Goal: Task Accomplishment & Management: Manage account settings

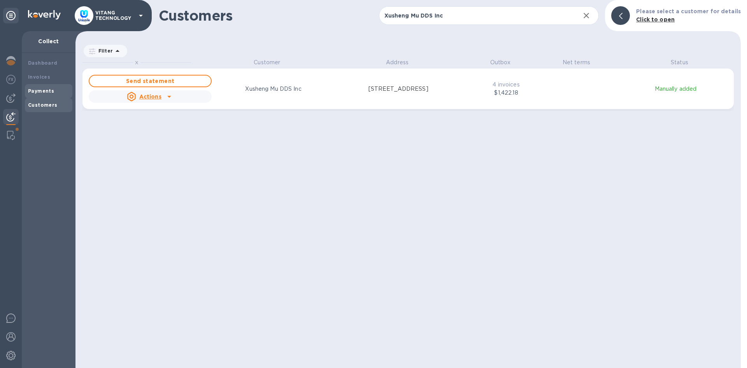
scroll to position [303, 662]
click at [109, 16] on p "VITANG TECHNOLOGY" at bounding box center [114, 15] width 39 height 11
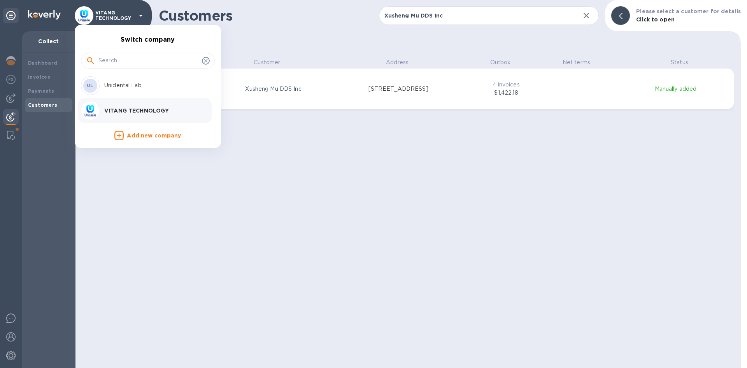
click at [120, 88] on p "Unidental Lab" at bounding box center [153, 85] width 98 height 8
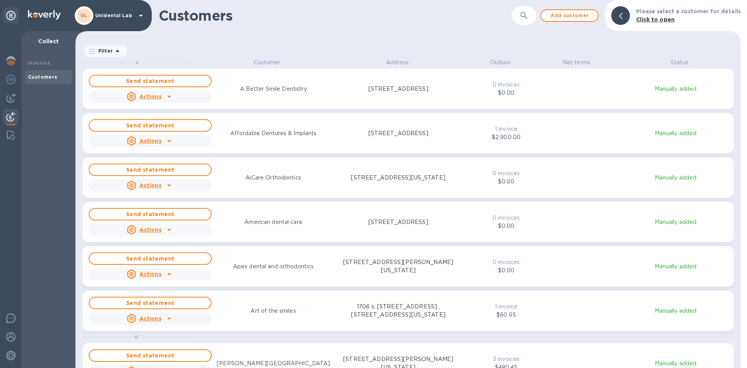
scroll to position [303, 662]
click at [57, 102] on div "Customers" at bounding box center [48, 105] width 41 height 8
click at [530, 20] on button "button" at bounding box center [524, 15] width 19 height 19
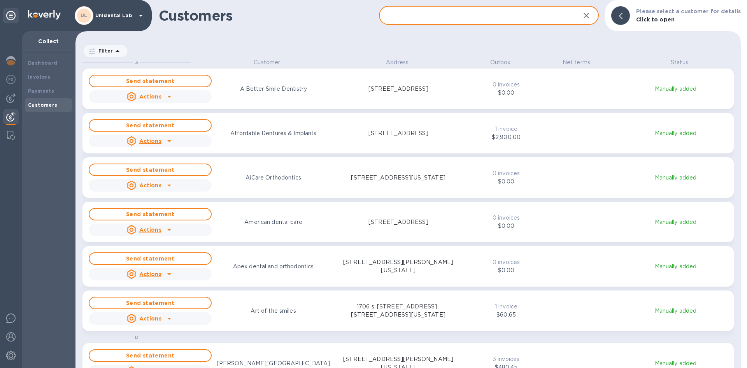
click at [458, 22] on input "text" at bounding box center [476, 15] width 195 height 19
paste input "Kanoknuch [PERSON_NAME] Dental Corp"
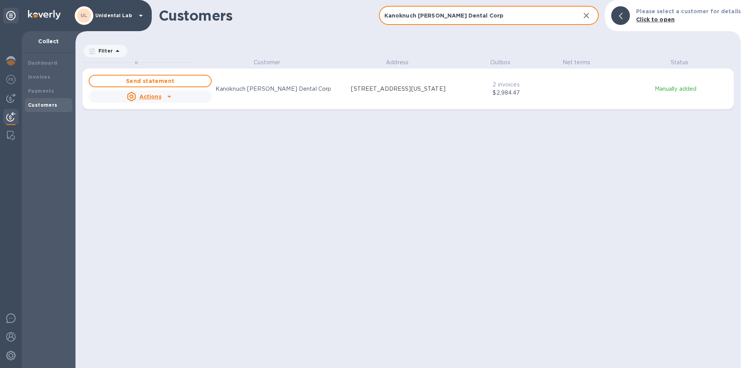
type input "Kanoknuch [PERSON_NAME] Dental Corp"
click at [170, 93] on icon "grid" at bounding box center [169, 96] width 9 height 9
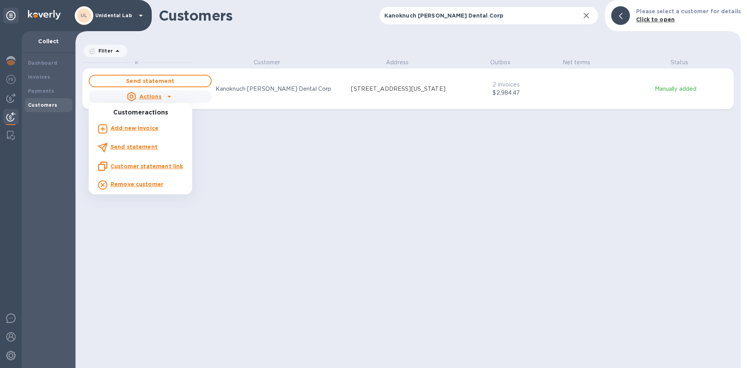
click at [146, 128] on b "Add new invoice" at bounding box center [134, 128] width 48 height 6
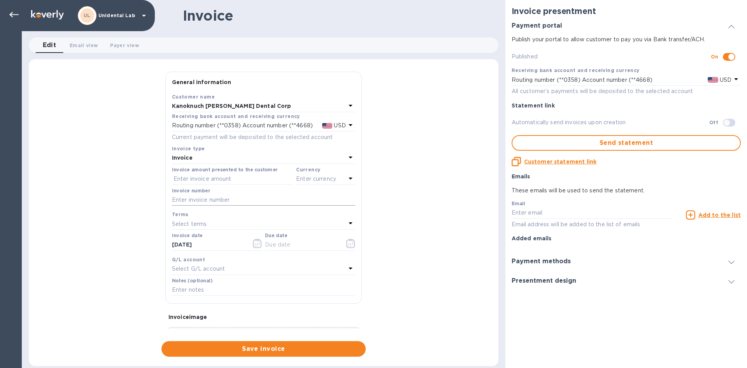
click at [235, 197] on input "text" at bounding box center [263, 200] width 183 height 12
click at [231, 178] on input "text" at bounding box center [232, 179] width 121 height 12
click at [7, 13] on div at bounding box center [14, 15] width 16 height 16
click at [9, 13] on div at bounding box center [14, 15] width 16 height 16
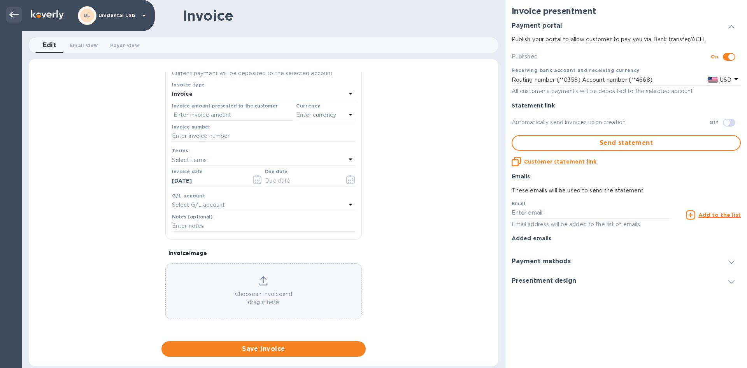
click at [16, 16] on icon at bounding box center [13, 14] width 9 height 9
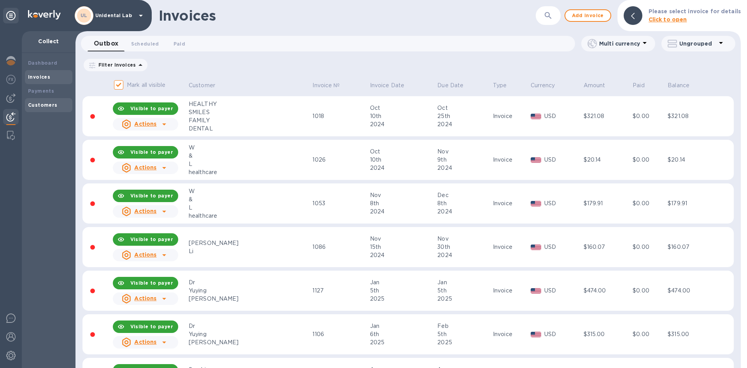
click at [46, 102] on b "Customers" at bounding box center [43, 105] width 30 height 6
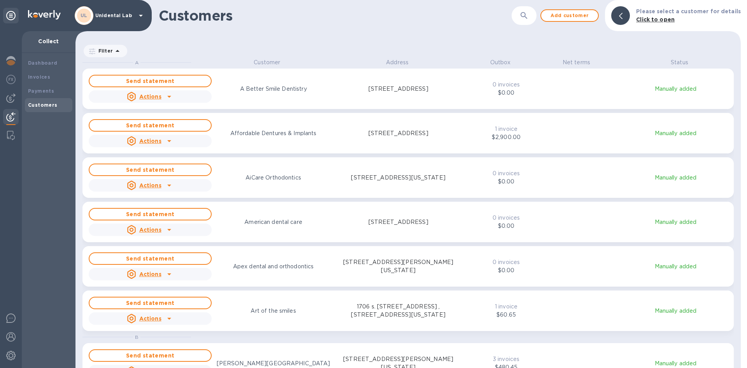
scroll to position [303, 662]
click at [522, 19] on button "button" at bounding box center [524, 15] width 19 height 19
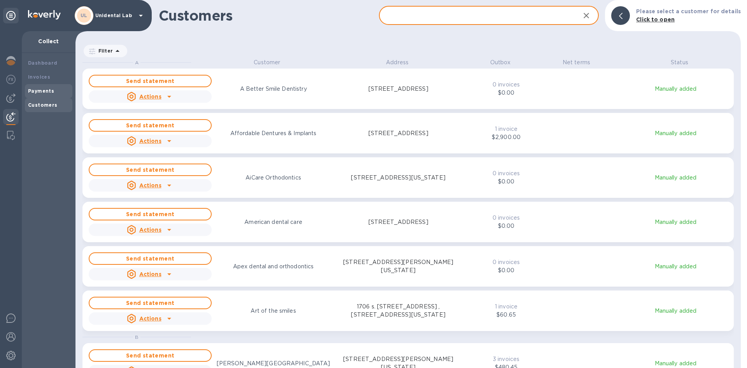
click at [53, 92] on div "Payments" at bounding box center [48, 91] width 41 height 8
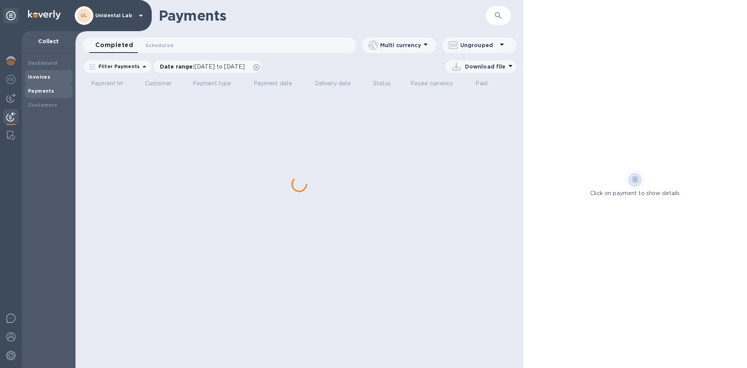
click at [44, 74] on b "Invoices" at bounding box center [39, 77] width 22 height 6
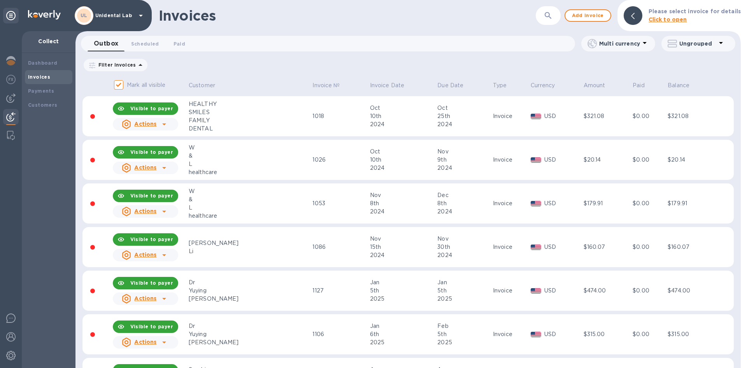
click at [551, 13] on icon "button" at bounding box center [548, 15] width 7 height 7
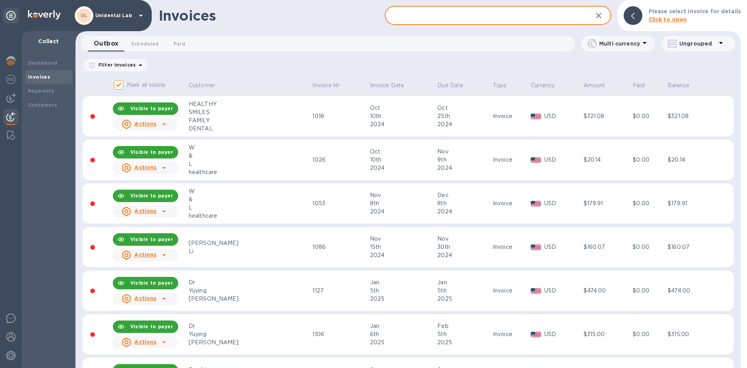
paste input "Kanoknuch [PERSON_NAME] Dental Corp"
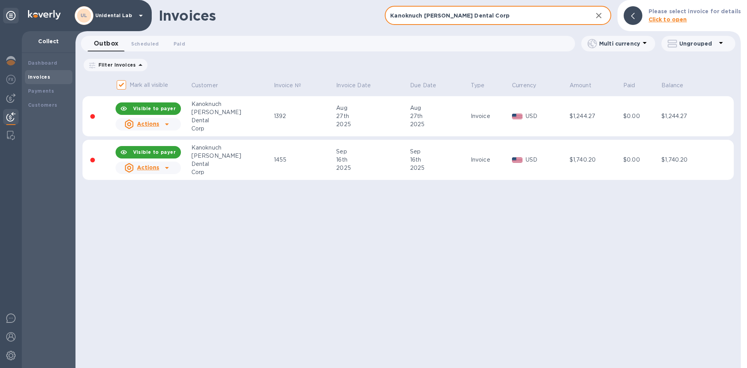
type input "Kanoknuch [PERSON_NAME] Dental Corp"
click at [149, 125] on u "Actions" at bounding box center [148, 124] width 22 height 6
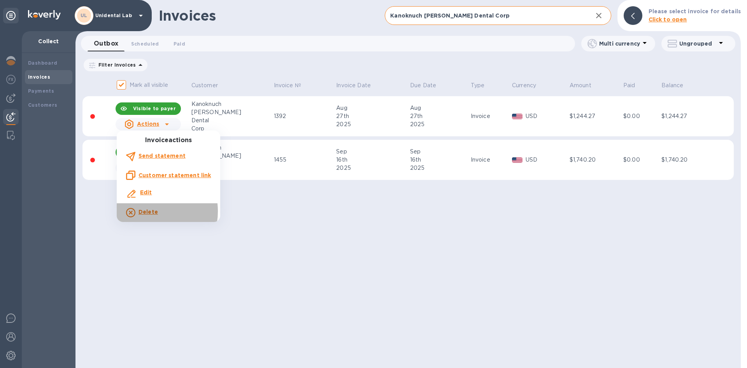
click at [148, 211] on b "Delete" at bounding box center [147, 212] width 19 height 6
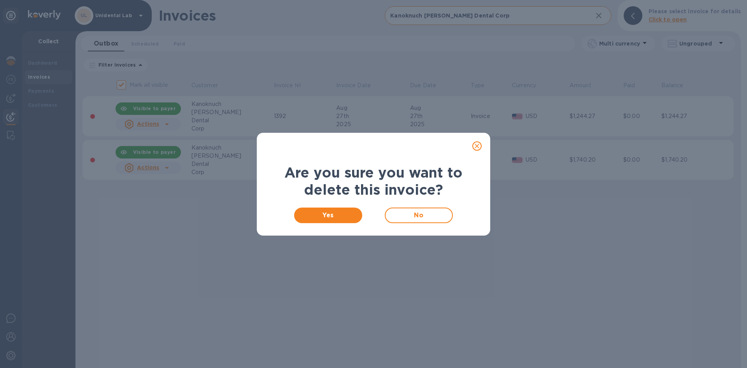
click at [479, 145] on icon "close" at bounding box center [477, 146] width 8 height 8
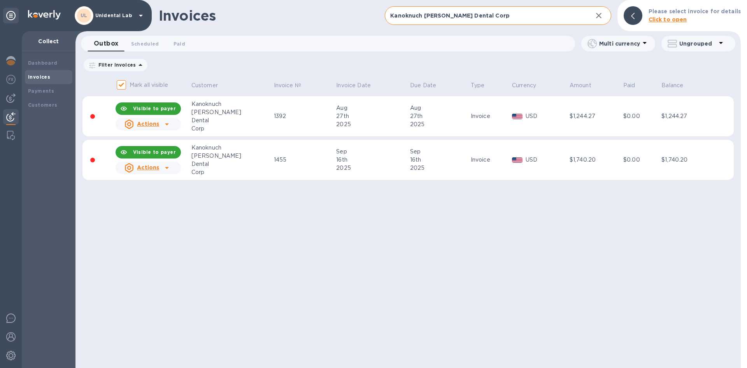
click at [152, 124] on u "Actions" at bounding box center [148, 124] width 22 height 6
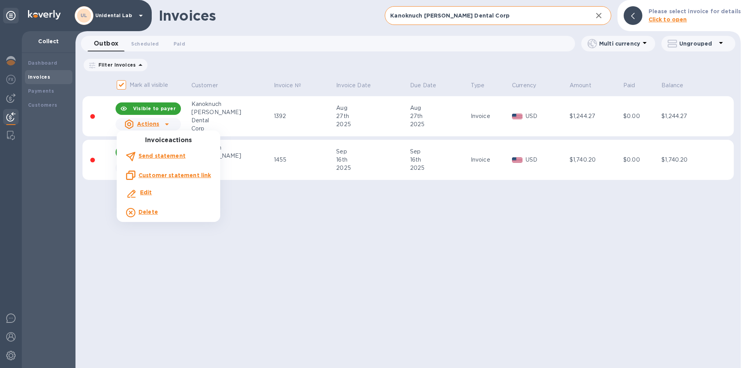
click at [145, 193] on b "Edit" at bounding box center [146, 192] width 12 height 6
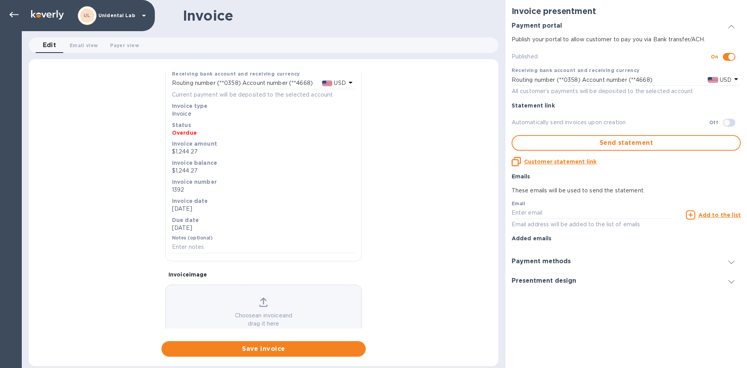
click at [186, 188] on p "1392" at bounding box center [263, 190] width 183 height 8
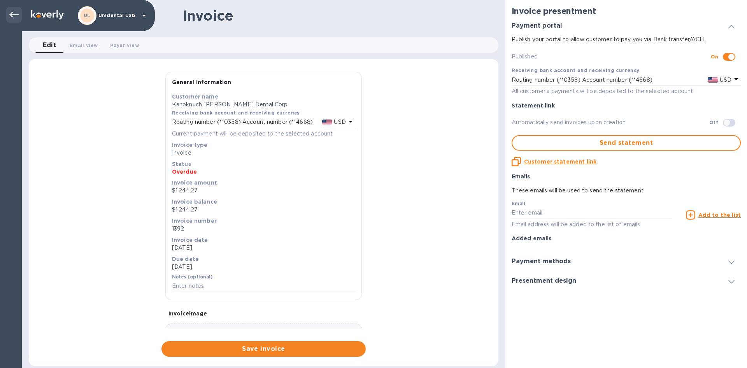
click at [14, 11] on icon at bounding box center [13, 14] width 9 height 9
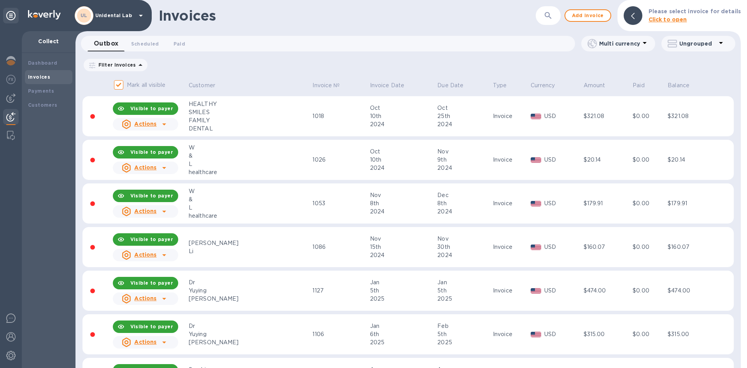
click at [544, 16] on button "button" at bounding box center [548, 15] width 19 height 19
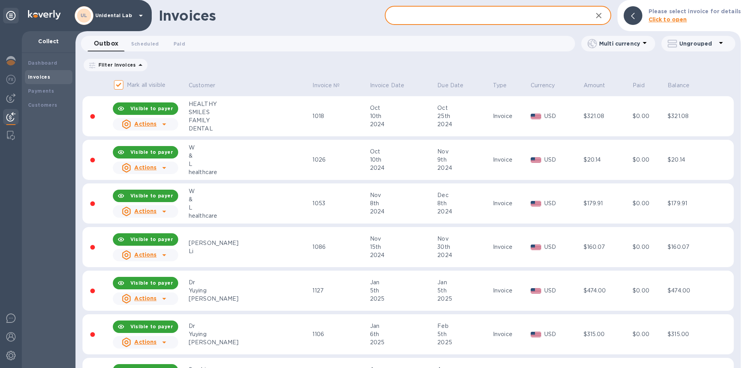
paste input "Kanoknuch [PERSON_NAME] Dental Corp"
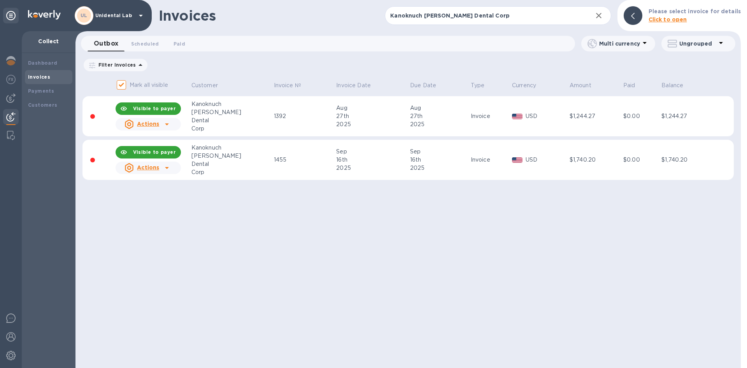
click at [147, 128] on p "Actions" at bounding box center [148, 124] width 22 height 8
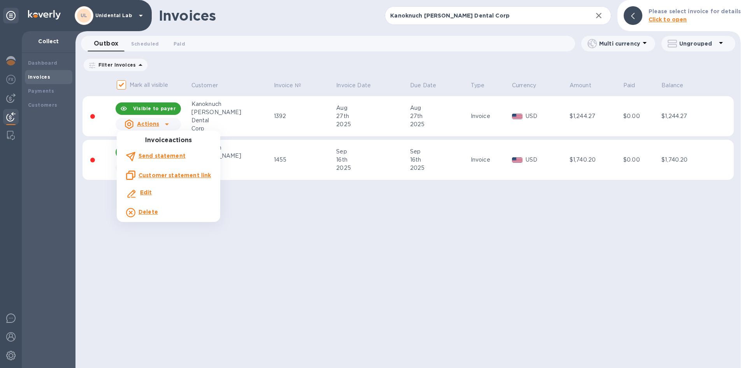
click at [147, 210] on b "Delete" at bounding box center [147, 212] width 19 height 6
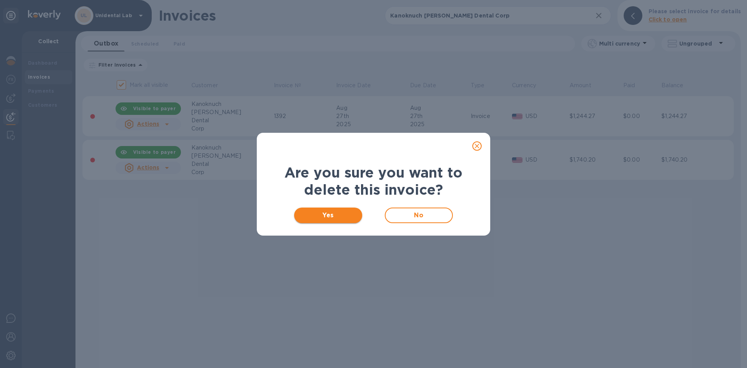
click at [357, 220] on button "Yes" at bounding box center [328, 215] width 68 height 16
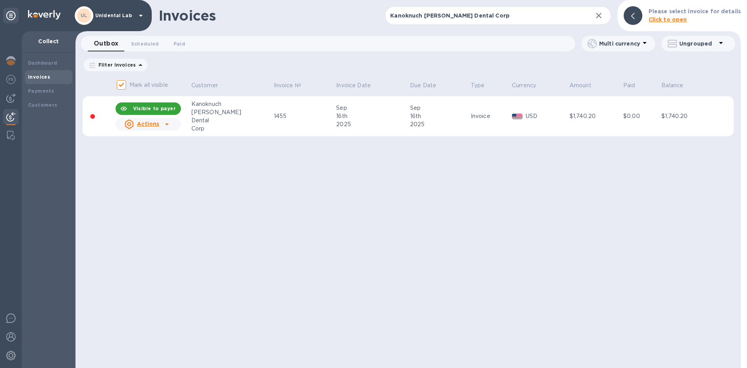
click at [162, 124] on div at bounding box center [167, 124] width 12 height 12
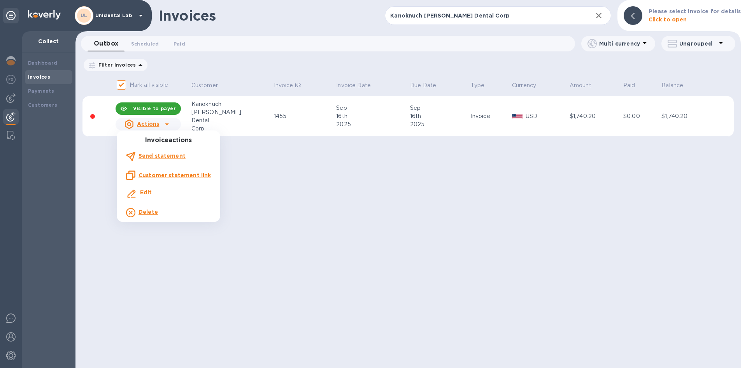
click at [157, 211] on b "Delete" at bounding box center [147, 212] width 19 height 6
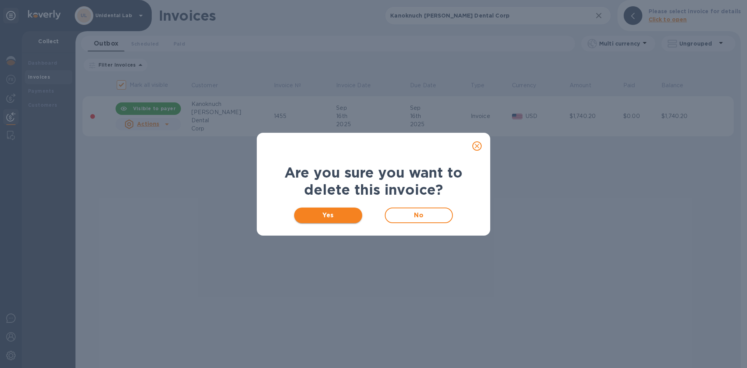
click at [317, 215] on span "Yes" at bounding box center [328, 214] width 56 height 9
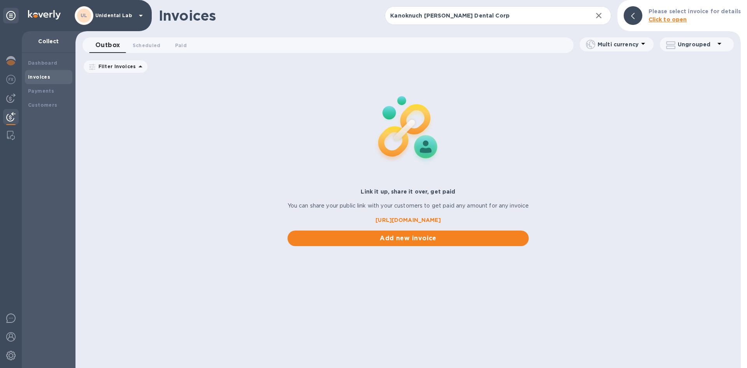
click at [42, 75] on b "Invoices" at bounding box center [39, 77] width 22 height 6
click at [432, 24] on input "Kanoknuch [PERSON_NAME] Dental Corp" at bounding box center [485, 15] width 201 height 19
paste input "Kanoknuch [PERSON_NAME] Dental Corp"
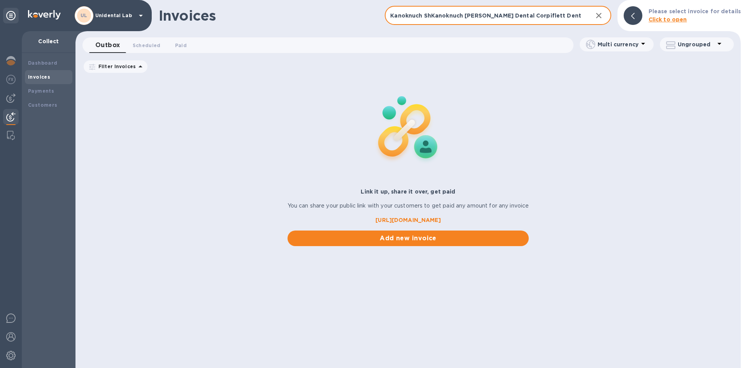
click at [450, 18] on input "Kanoknuch ShKanoknuch [PERSON_NAME] Dental Corpiflett Dental Corp" at bounding box center [485, 15] width 201 height 19
type input "Kanoknuch ShKanoknuch [PERSON_NAME] Dental Corpiflett Dental Corp"
click at [600, 14] on icon "button" at bounding box center [598, 15] width 9 height 9
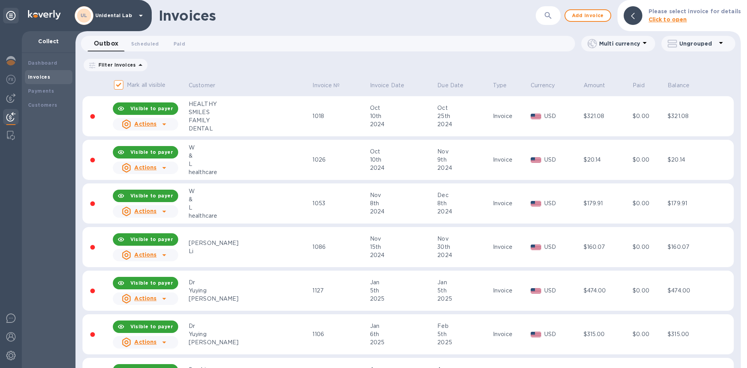
click at [44, 75] on b "Invoices" at bounding box center [39, 77] width 22 height 6
click at [45, 94] on div "Payments" at bounding box center [48, 91] width 41 height 8
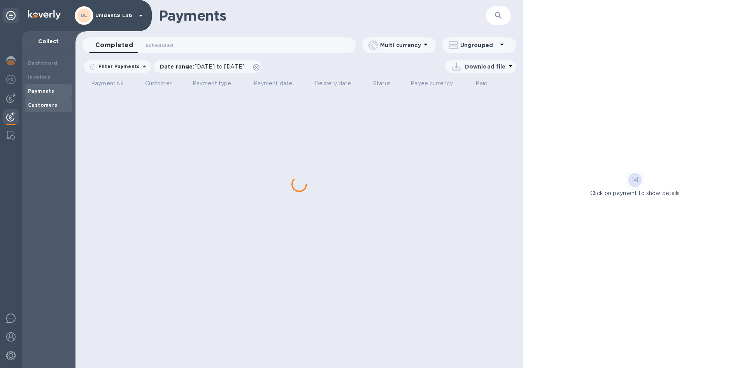
click at [45, 104] on b "Customers" at bounding box center [43, 105] width 30 height 6
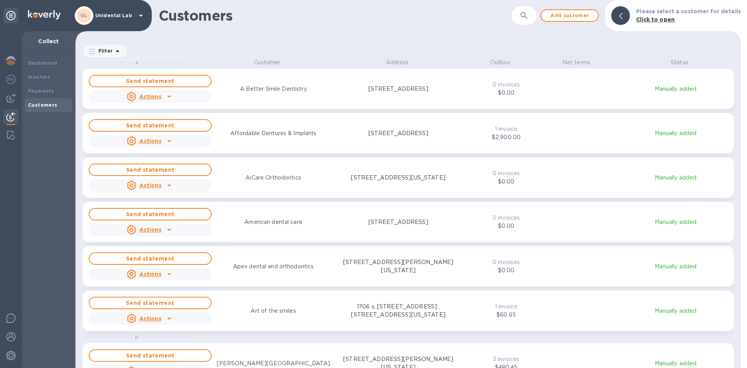
scroll to position [303, 662]
click at [523, 22] on button "button" at bounding box center [524, 15] width 19 height 19
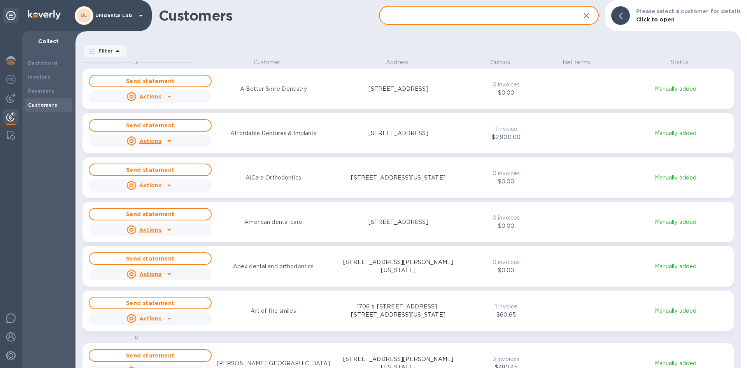
click at [470, 16] on input "text" at bounding box center [476, 15] width 195 height 19
paste input "Kanoknuch [PERSON_NAME] Dental Corp"
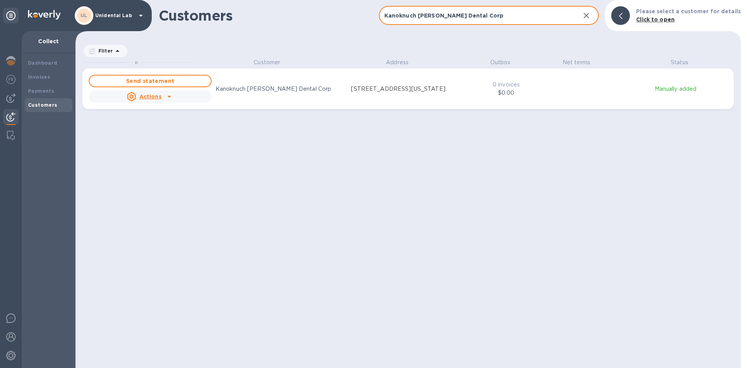
type input "Kanoknuch [PERSON_NAME] Dental Corp"
click at [302, 89] on p "Kanoknuch [PERSON_NAME] Dental Corp" at bounding box center [274, 89] width 116 height 8
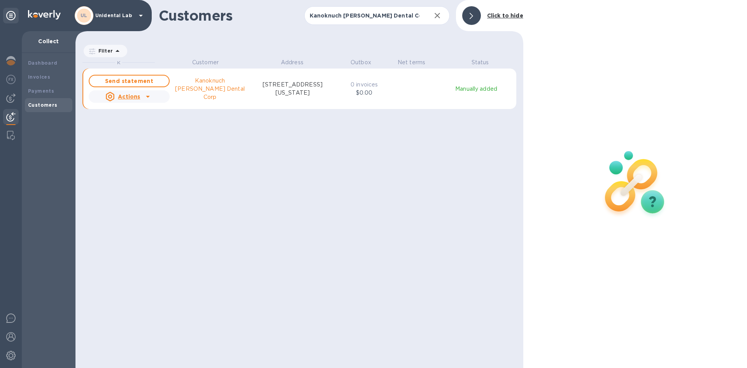
scroll to position [6, 4]
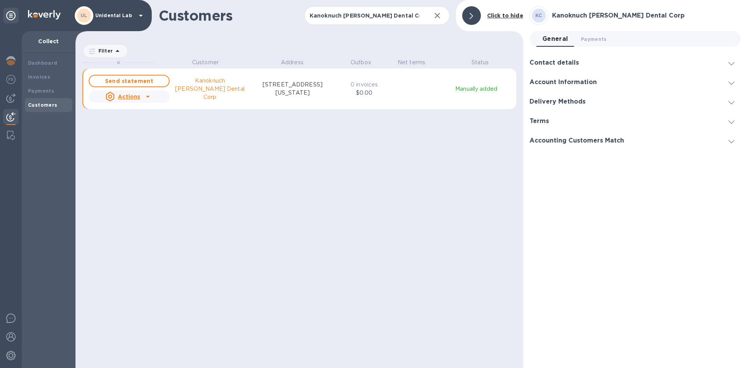
click at [147, 99] on icon "grid" at bounding box center [147, 96] width 9 height 9
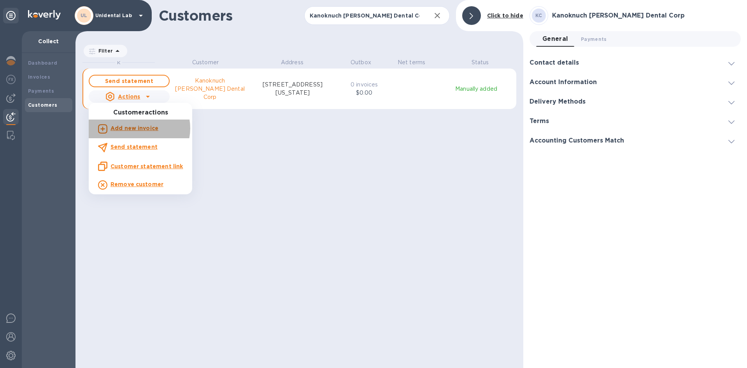
click at [138, 128] on b "Add new invoice" at bounding box center [134, 128] width 48 height 6
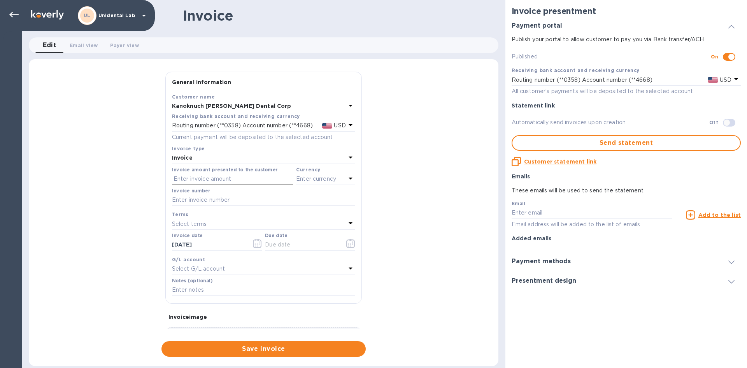
click at [212, 175] on input "text" at bounding box center [232, 179] width 121 height 12
type input "1,581.61"
click at [312, 172] on div "Currency" at bounding box center [325, 169] width 59 height 8
click at [310, 181] on p "Enter currency" at bounding box center [316, 179] width 40 height 8
click at [261, 200] on div "USD" at bounding box center [250, 198] width 63 height 11
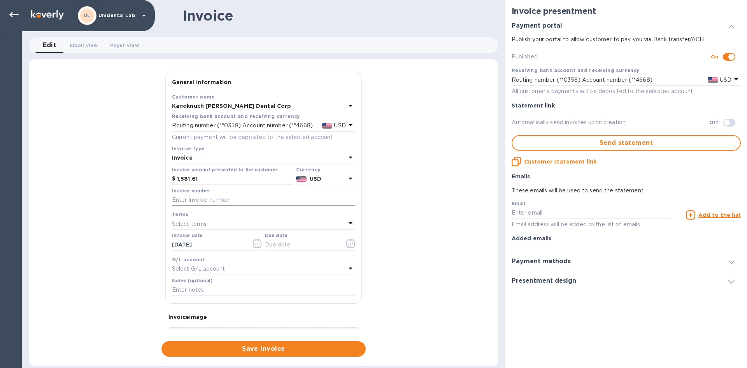
click at [217, 203] on input "text" at bounding box center [263, 200] width 183 height 12
type input "1455"
click at [266, 218] on div "Select terms" at bounding box center [259, 223] width 174 height 11
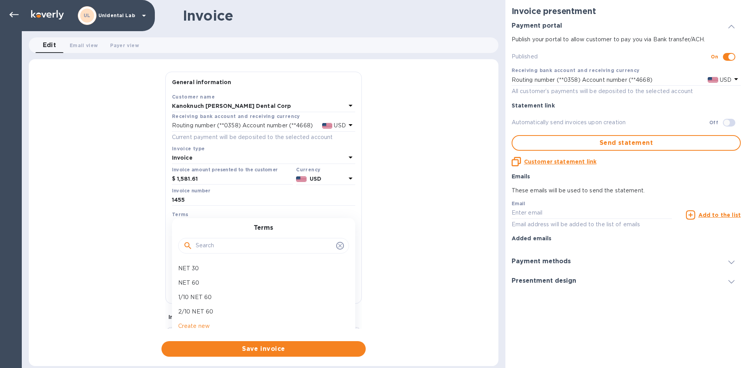
click at [261, 222] on div "Terms NET 30 NET 60 1/10 NET 60 2/10 NET 60 Create new" at bounding box center [263, 281] width 183 height 127
click at [274, 212] on div "Terms" at bounding box center [263, 214] width 183 height 8
click at [275, 243] on input "text" at bounding box center [302, 245] width 74 height 12
click at [349, 248] on button "button" at bounding box center [351, 243] width 18 height 19
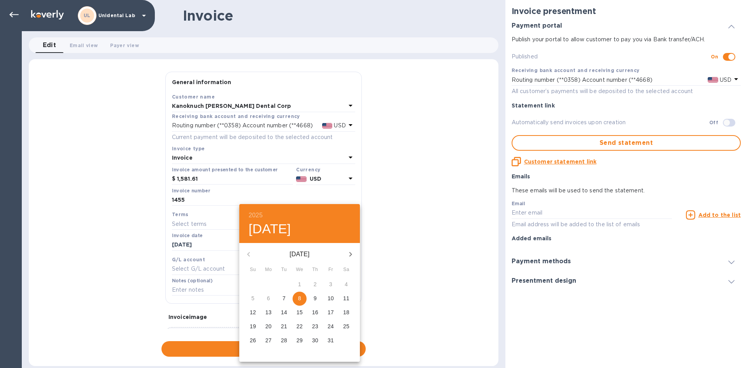
click at [297, 294] on span "8" at bounding box center [300, 298] width 14 height 8
type input "[DATE]"
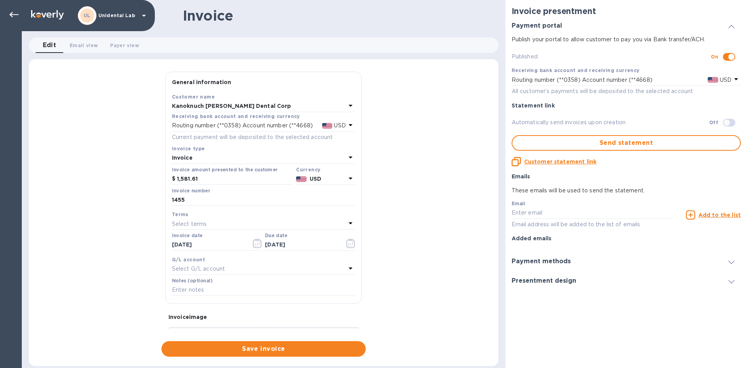
click at [277, 356] on div "General information Save Customer name Kanoknuch [PERSON_NAME] Dental Corp Rece…" at bounding box center [264, 212] width 470 height 307
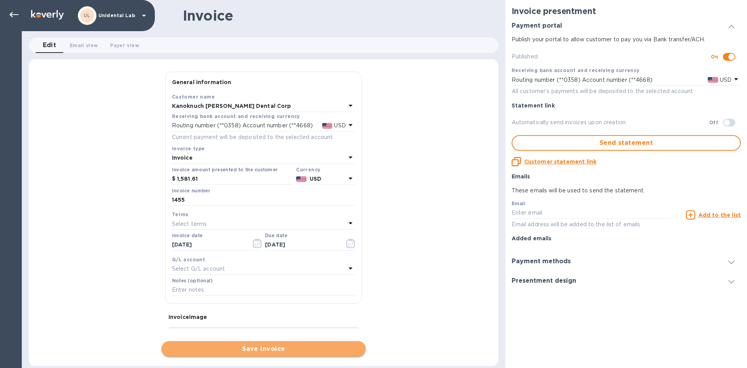
click at [277, 350] on span "Save invoice" at bounding box center [264, 348] width 192 height 9
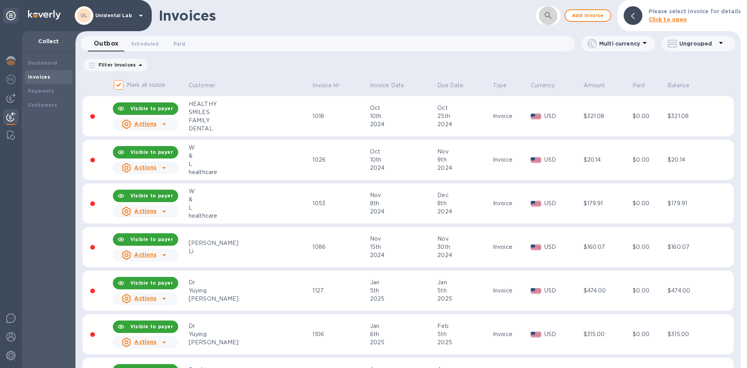
click at [548, 16] on icon "button" at bounding box center [547, 15] width 9 height 9
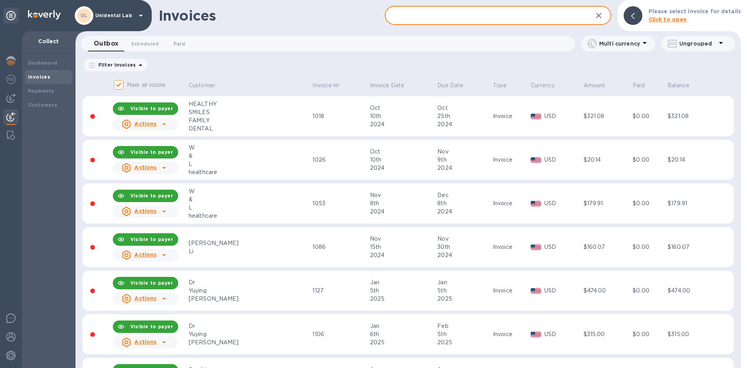
paste input "Kanoknuch [PERSON_NAME] Dental Corp"
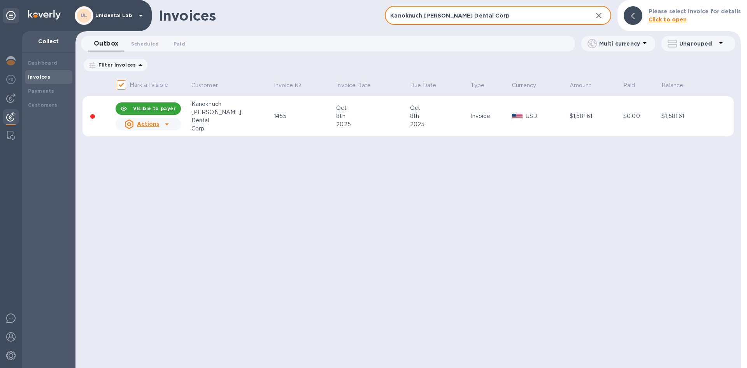
type input "Kanoknuch [PERSON_NAME] Dental Corp"
click at [159, 122] on u "Actions" at bounding box center [148, 124] width 22 height 6
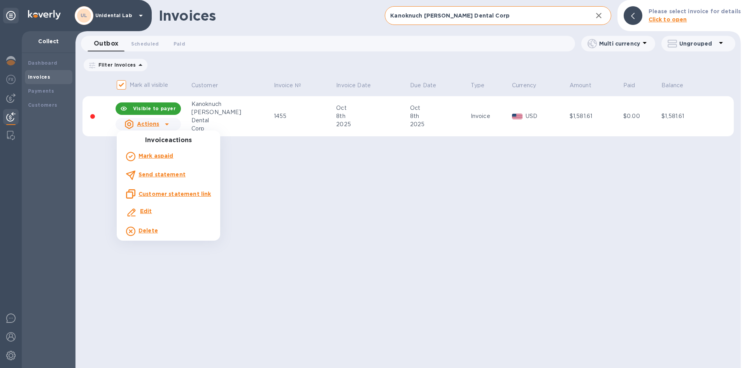
click at [252, 160] on div at bounding box center [373, 184] width 747 height 368
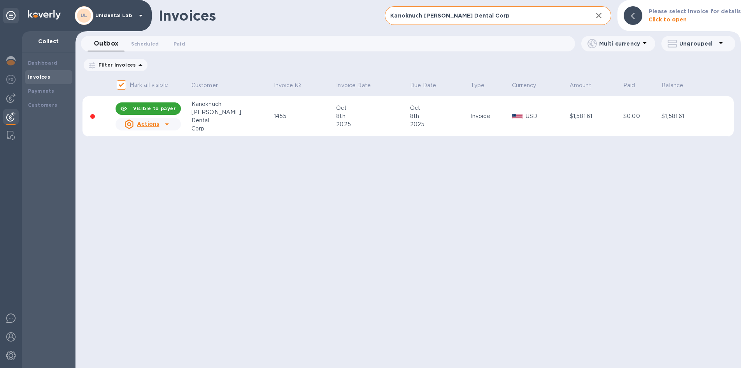
click at [168, 123] on icon at bounding box center [167, 124] width 4 height 2
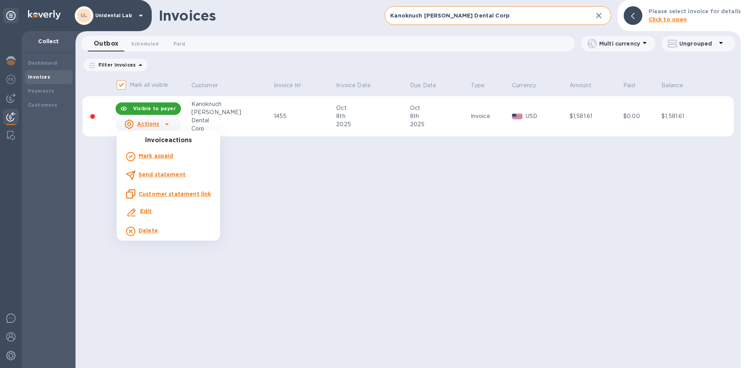
click at [255, 182] on div at bounding box center [373, 184] width 747 height 368
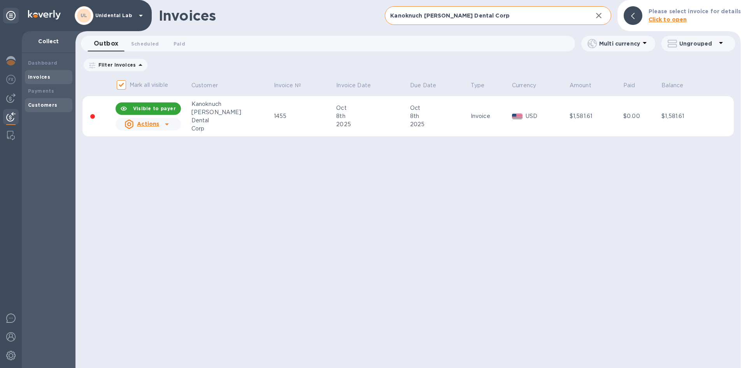
click at [50, 107] on b "Customers" at bounding box center [43, 105] width 30 height 6
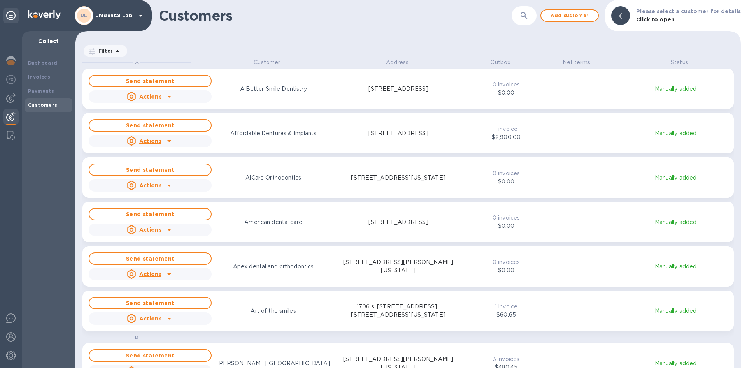
scroll to position [303, 662]
click at [523, 18] on button "button" at bounding box center [524, 15] width 19 height 19
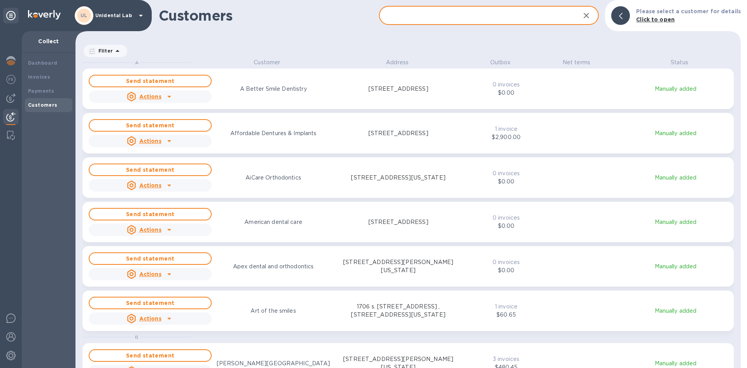
click at [422, 17] on input "text" at bounding box center [476, 15] width 195 height 19
paste input "Kanoknuch [PERSON_NAME] Dental Corp"
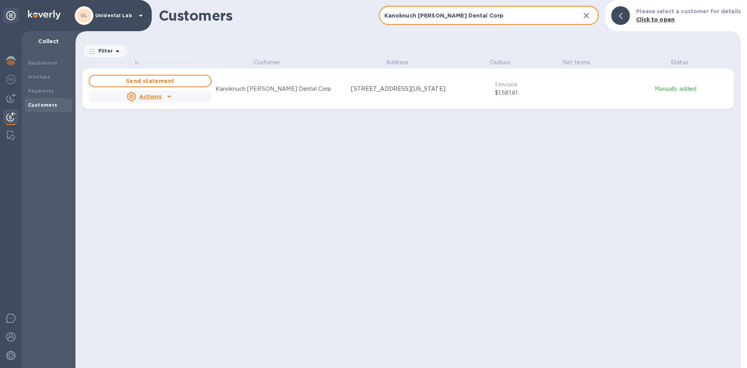
type input "Kanoknuch [PERSON_NAME] Dental Corp"
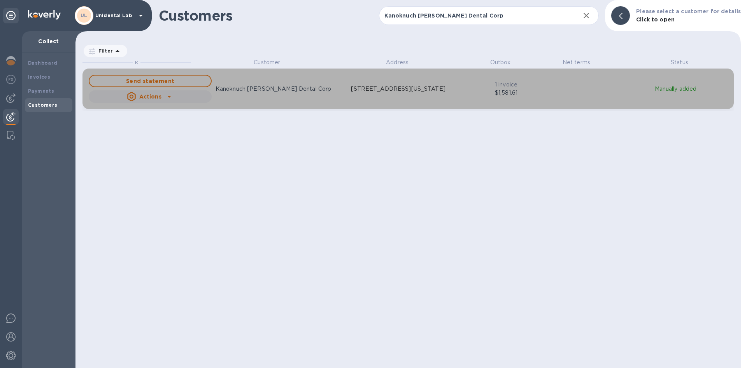
click at [181, 98] on div "Actions" at bounding box center [150, 97] width 126 height 16
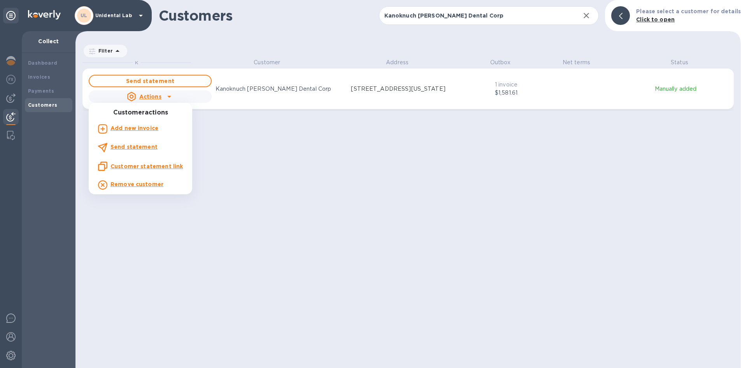
click at [129, 131] on b "Add new invoice" at bounding box center [134, 128] width 48 height 6
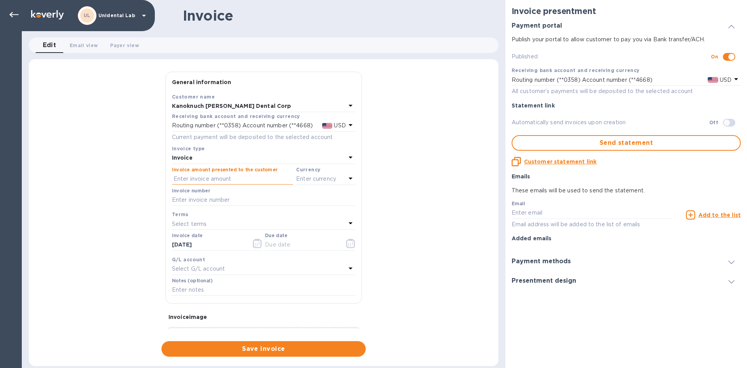
click at [207, 178] on input "text" at bounding box center [232, 179] width 121 height 12
type input "1,086.23"
click at [307, 172] on b "Currency" at bounding box center [308, 169] width 24 height 6
click at [307, 180] on p "Enter currency" at bounding box center [316, 179] width 40 height 8
click at [258, 202] on div "USD" at bounding box center [250, 198] width 63 height 11
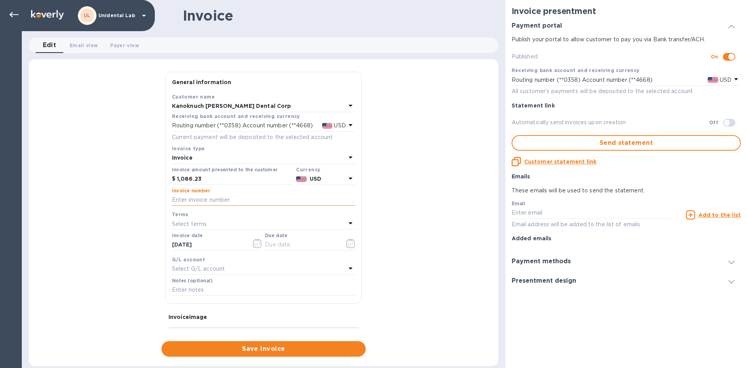
click at [221, 202] on input "text" at bounding box center [263, 200] width 183 height 12
click at [196, 200] on input "text" at bounding box center [263, 200] width 183 height 12
type input "1392"
drag, startPoint x: 310, startPoint y: 244, endPoint x: 330, endPoint y: 245, distance: 19.9
click at [310, 244] on input "text" at bounding box center [302, 245] width 74 height 12
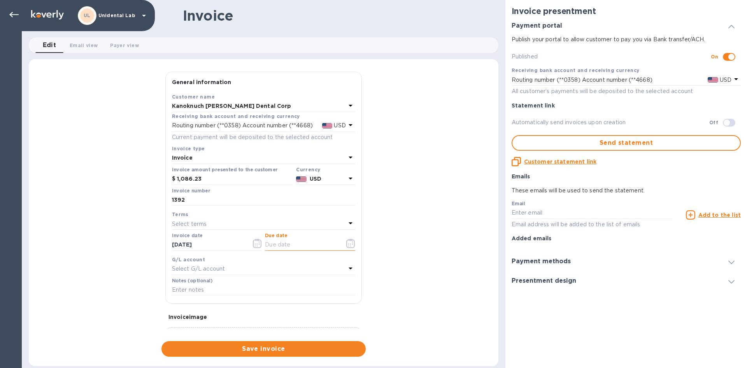
click at [347, 240] on icon "button" at bounding box center [350, 242] width 9 height 9
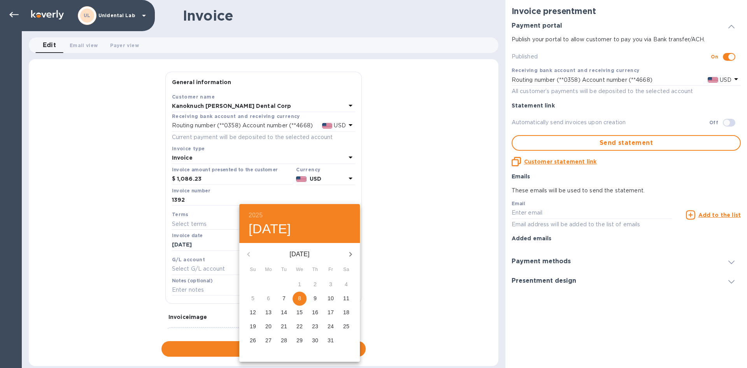
click at [302, 297] on span "8" at bounding box center [300, 298] width 14 height 8
type input "[DATE]"
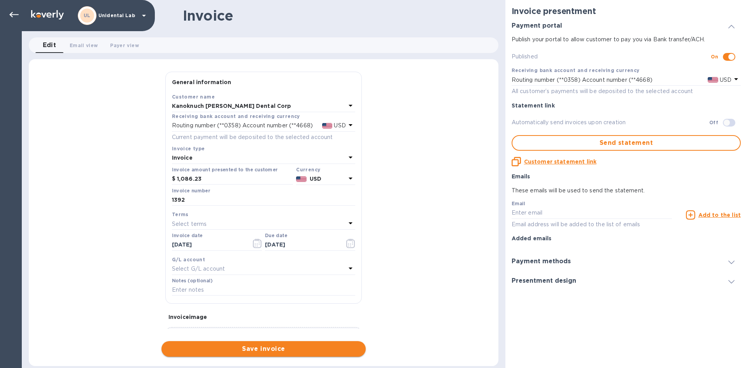
click at [279, 348] on span "Save invoice" at bounding box center [264, 348] width 192 height 9
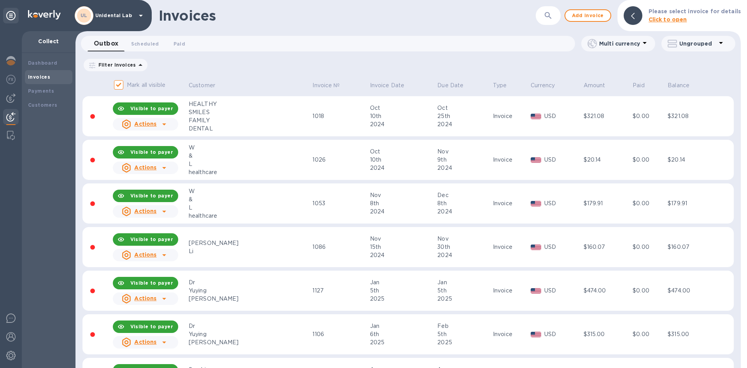
click at [42, 77] on b "Invoices" at bounding box center [39, 77] width 22 height 6
click at [45, 107] on b "Customers" at bounding box center [43, 105] width 30 height 6
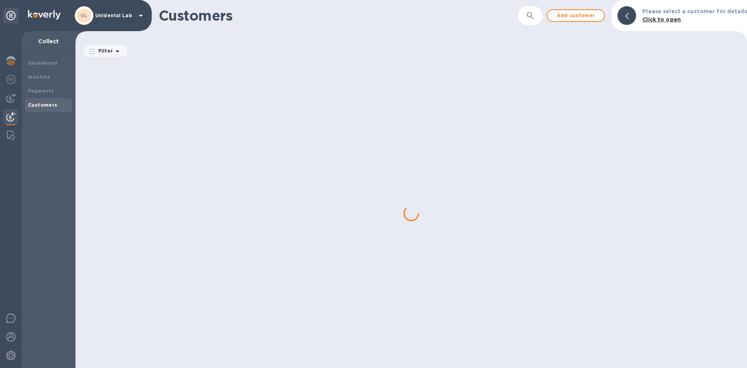
click at [540, 19] on button "button" at bounding box center [530, 15] width 19 height 19
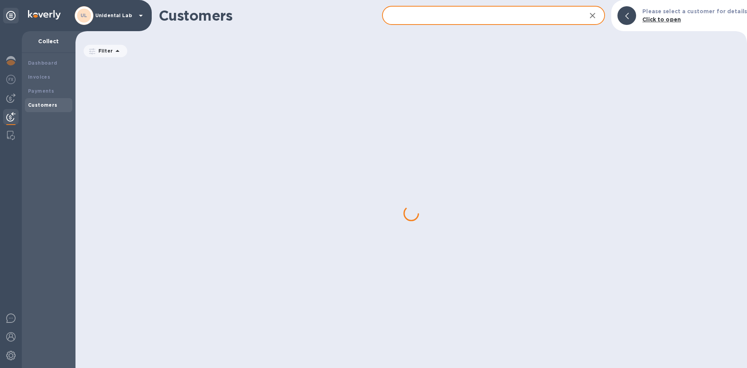
paste input "Kanoknuch [PERSON_NAME] Dental Corp"
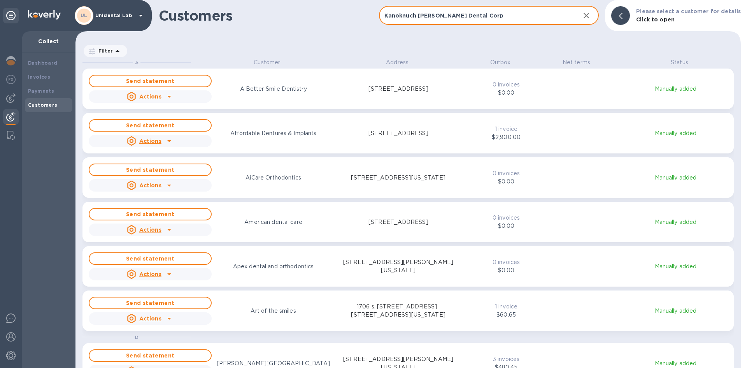
scroll to position [303, 662]
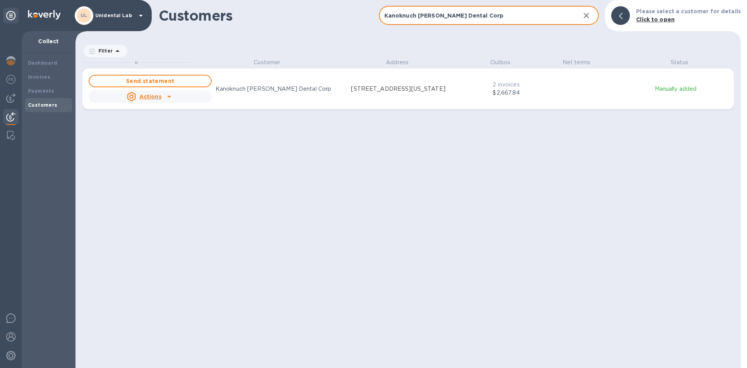
type input "Kanoknuch [PERSON_NAME] Dental Corp"
click at [169, 96] on icon "grid" at bounding box center [169, 97] width 4 height 2
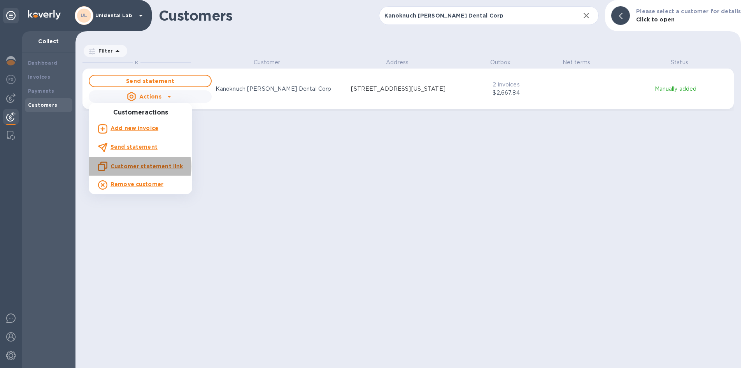
click at [139, 166] on u "Customer statement link" at bounding box center [146, 166] width 72 height 6
